Goal: Information Seeking & Learning: Learn about a topic

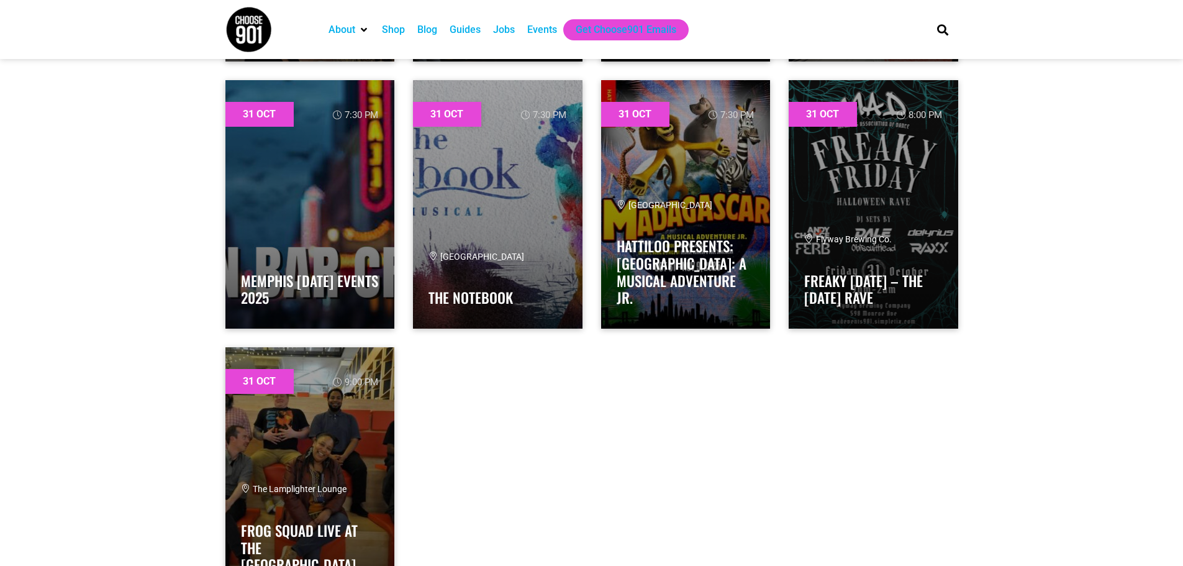
scroll to position [33404, 0]
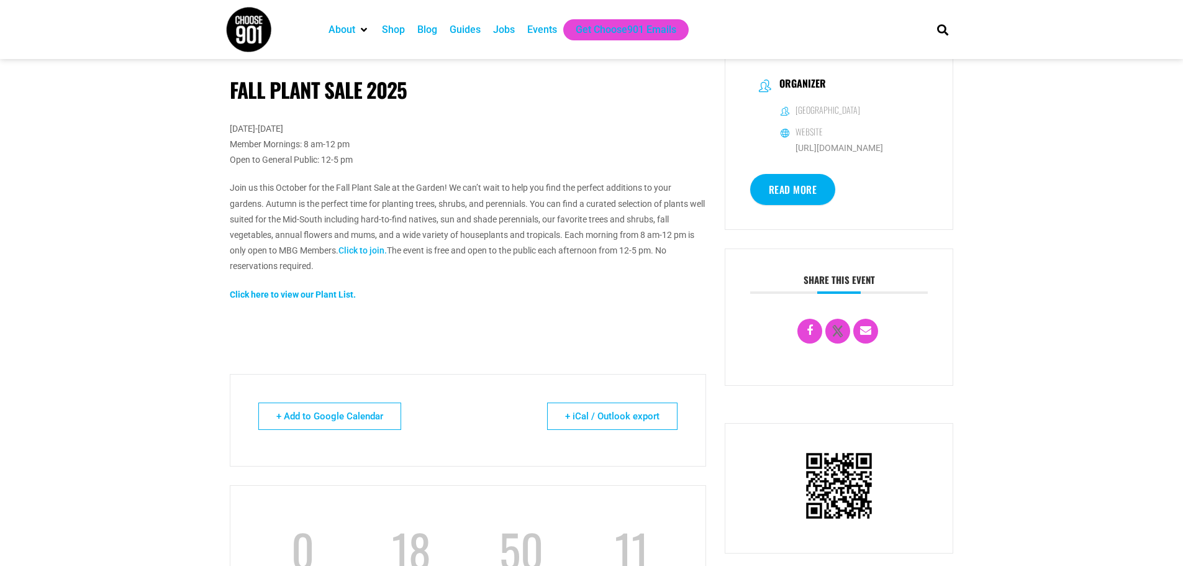
scroll to position [435, 0]
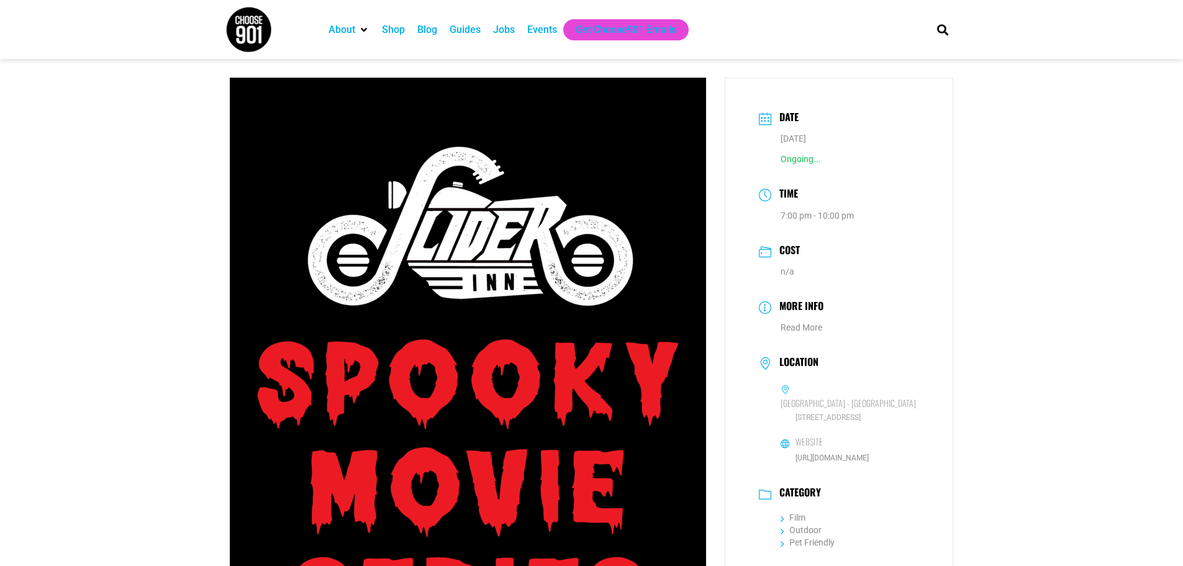
scroll to position [248, 0]
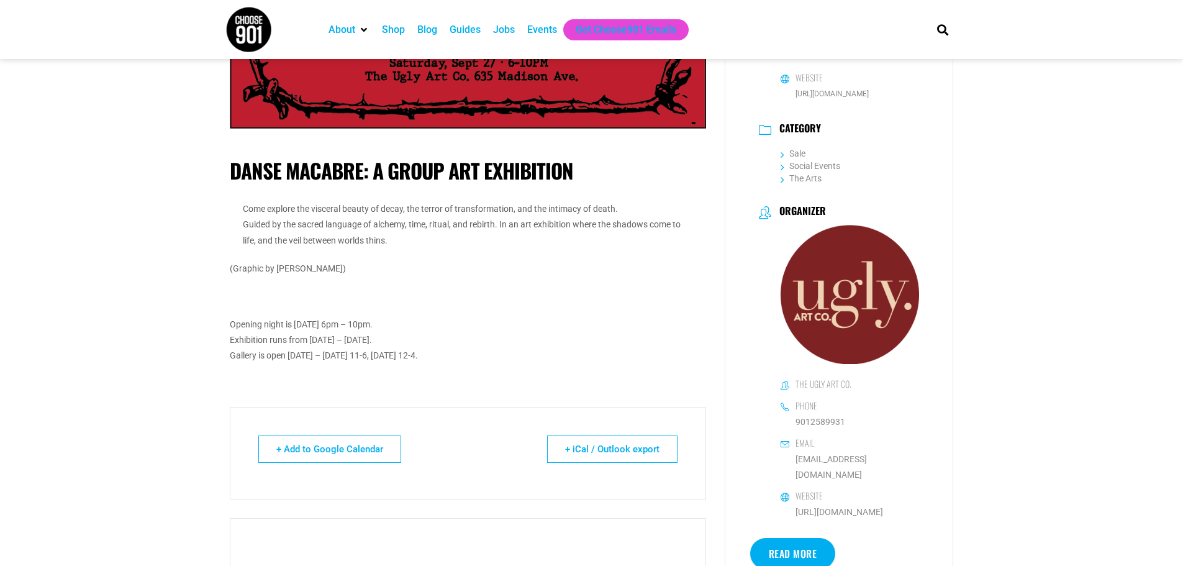
scroll to position [559, 0]
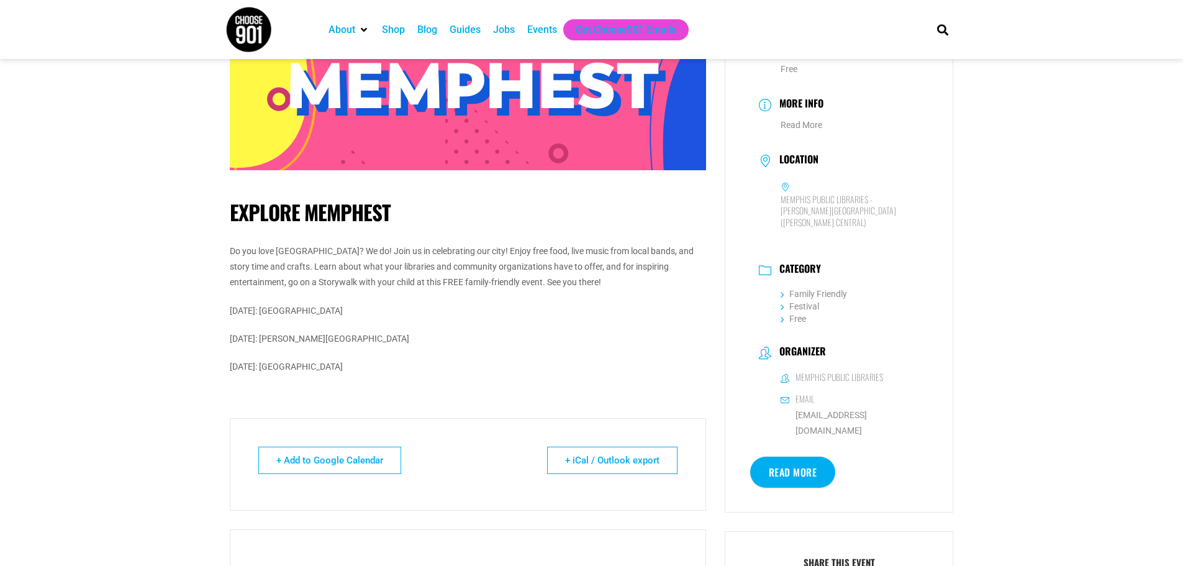
scroll to position [186, 0]
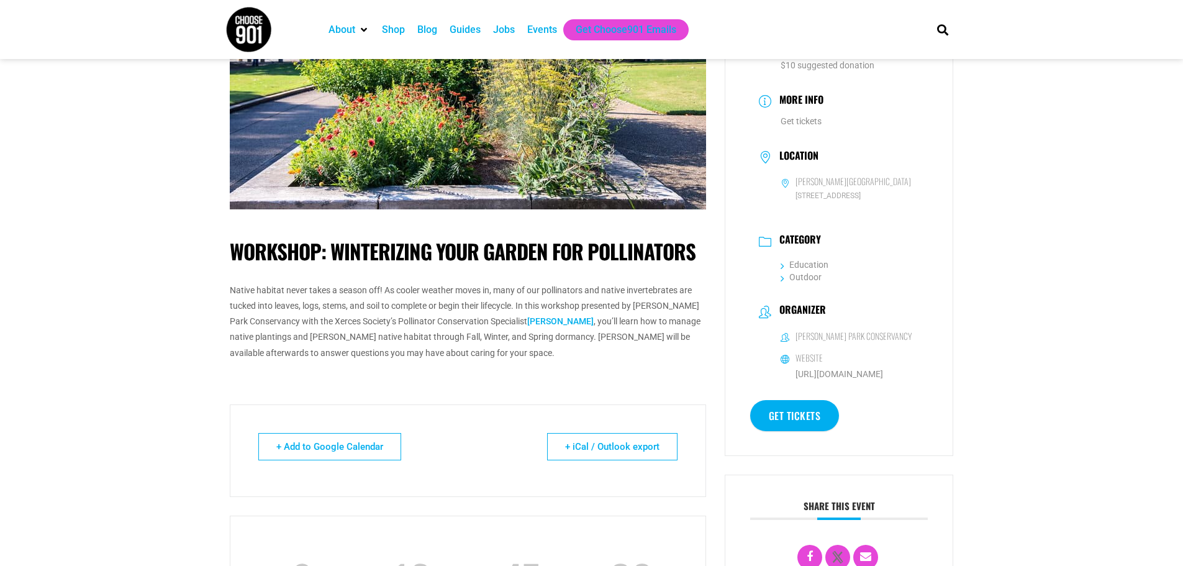
scroll to position [186, 0]
